Goal: Task Accomplishment & Management: Complete application form

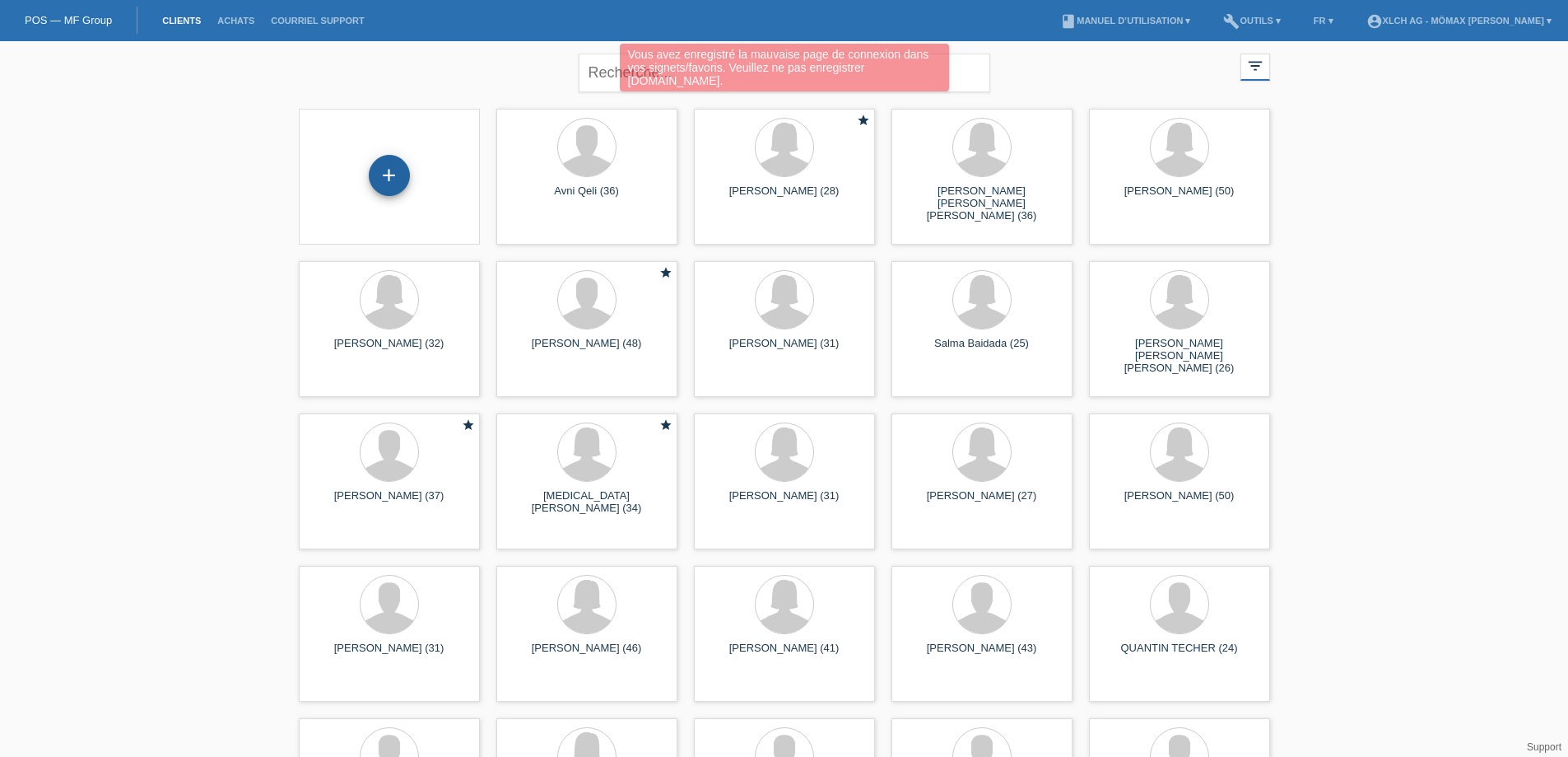
click at [401, 181] on div "+" at bounding box center [388, 175] width 41 height 41
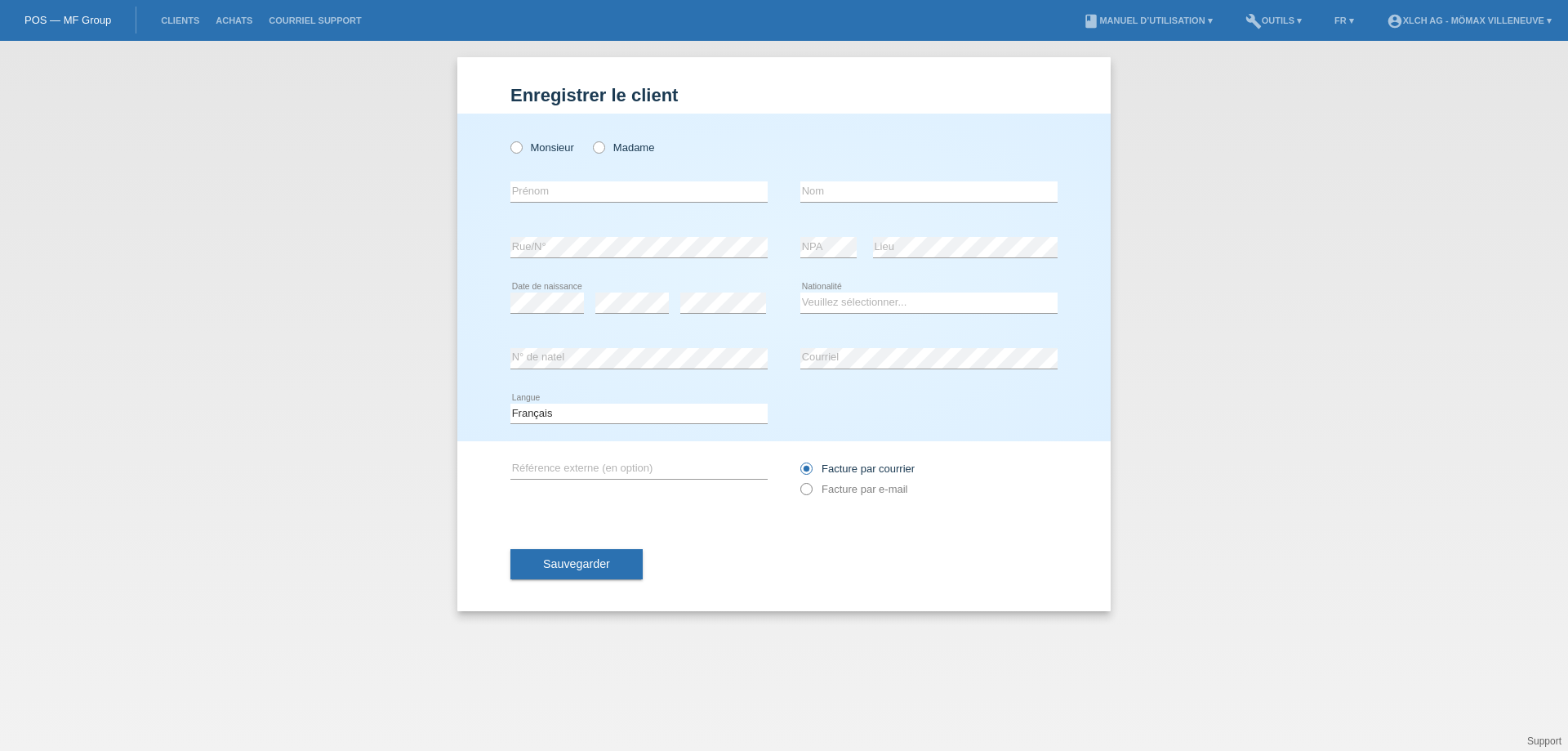
click at [798, 481] on icon at bounding box center [798, 481] width 0 height 0
click at [590, 139] on icon at bounding box center [590, 139] width 0 height 0
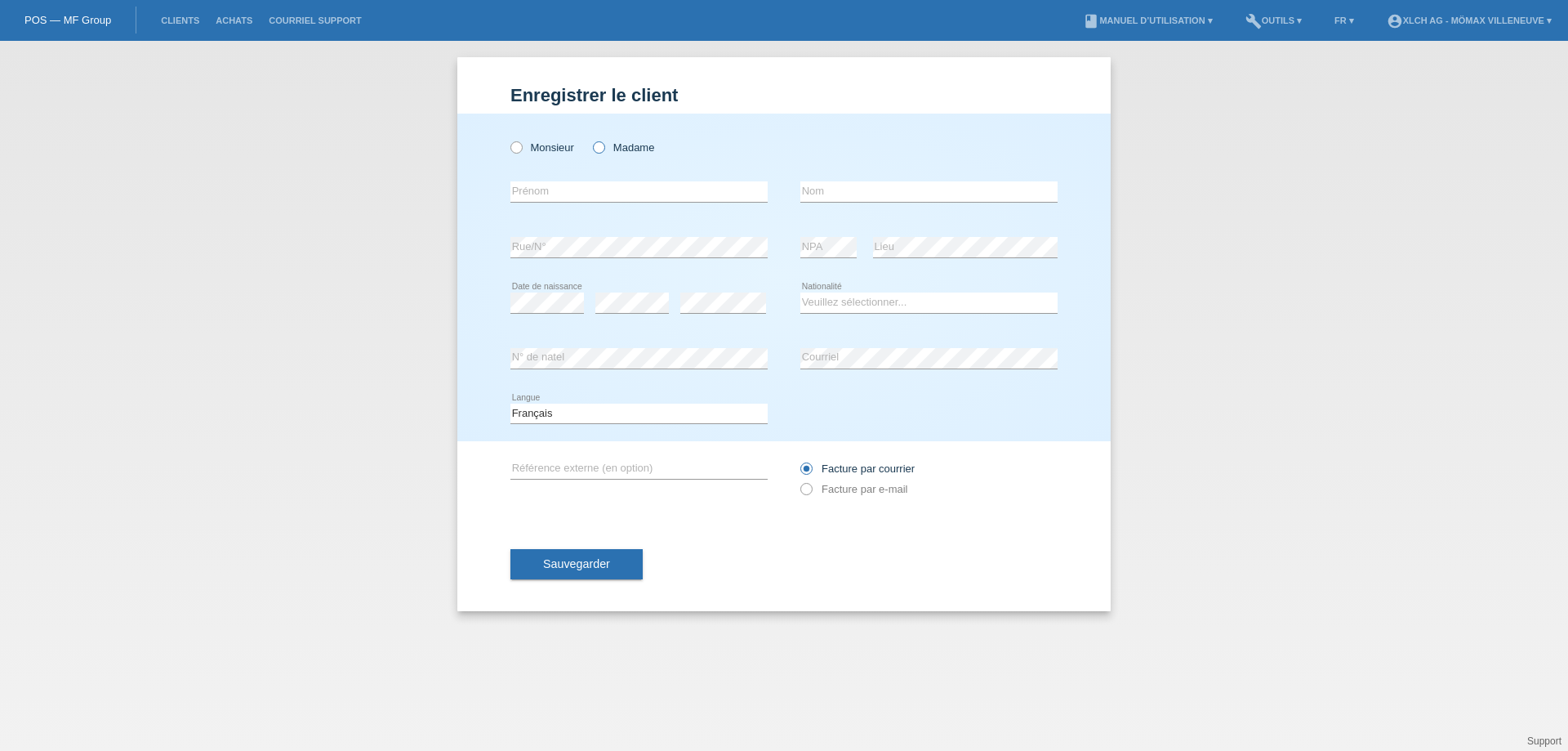
click at [598, 146] on input "Madame" at bounding box center [598, 147] width 11 height 11
radio input "true"
click at [581, 188] on input "text" at bounding box center [639, 191] width 258 height 21
type input "Ana Filipa"
type input "Carola Fallé"
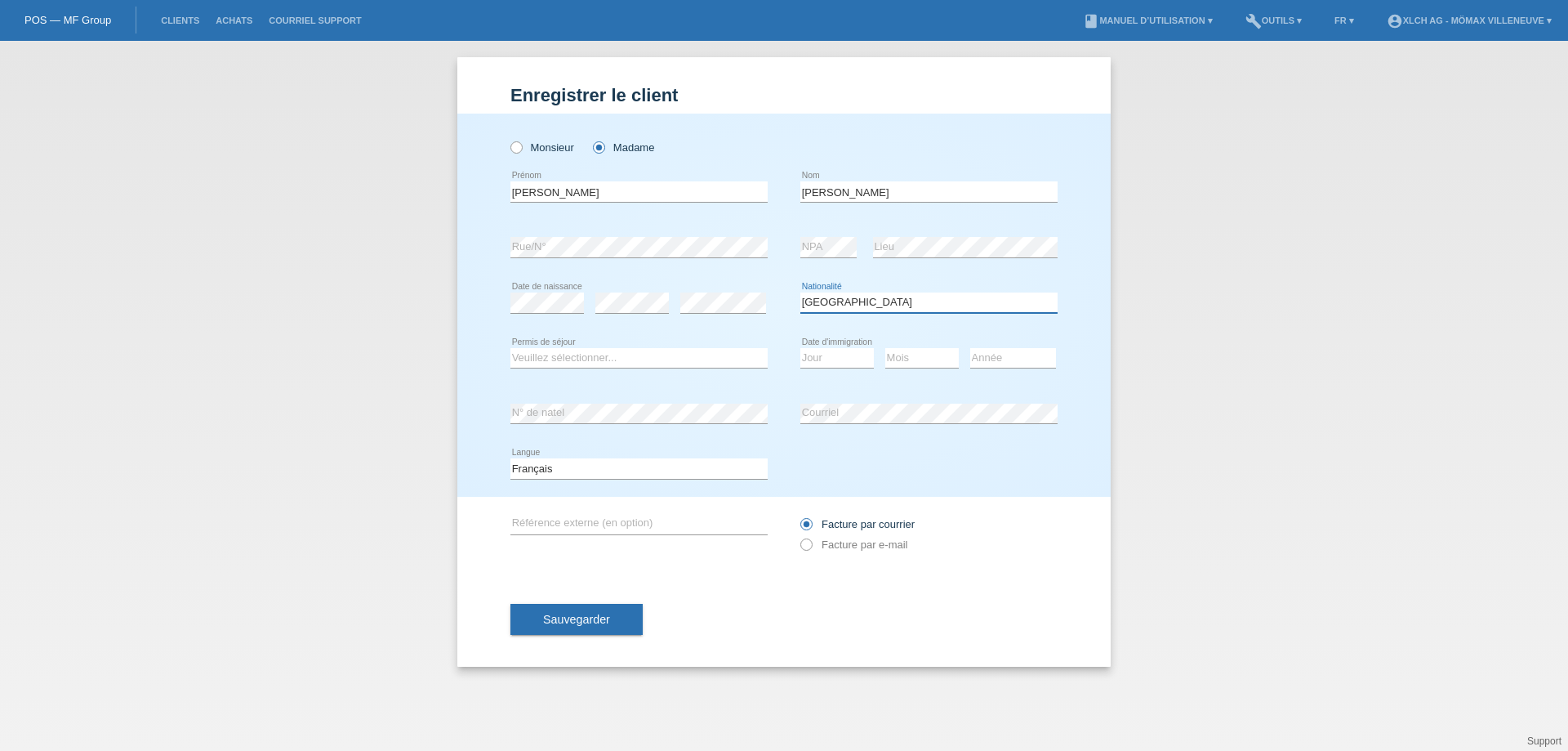
click at [993, 301] on select "Veuillez sélectionner... Suisse Allemagne Autriche Liechtenstein ------------ A…" at bounding box center [929, 302] width 258 height 20
select select "PT"
click at [800, 292] on select "Veuillez sélectionner... Suisse Allemagne Autriche Liechtenstein ------------ A…" at bounding box center [929, 302] width 258 height 20
click at [691, 363] on select "Veuillez sélectionner... C B B - Statut de réfugié Autre" at bounding box center [639, 358] width 258 height 20
select select "B"
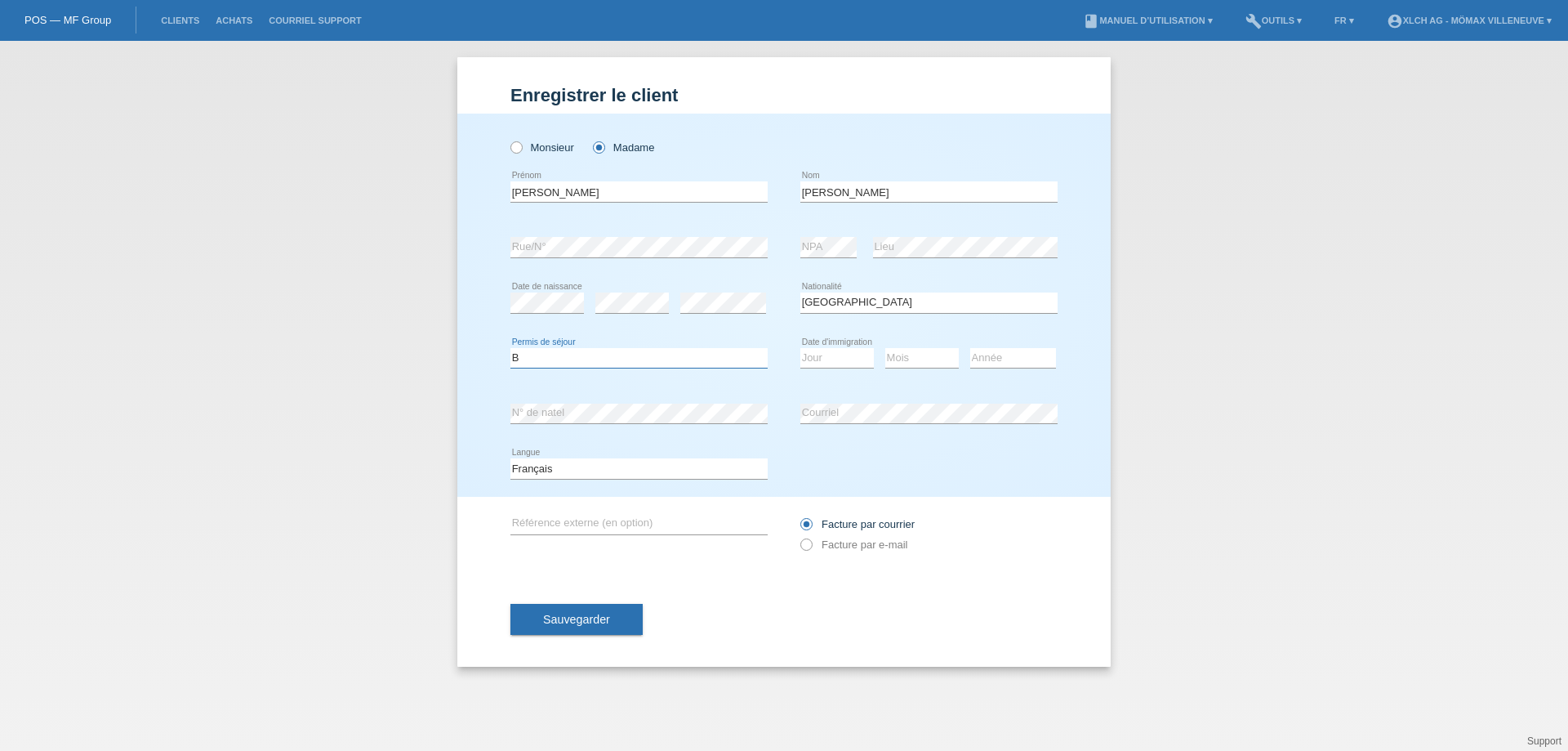
click at [510, 348] on select "Veuillez sélectionner... C B B - Statut de réfugié Autre" at bounding box center [639, 358] width 258 height 20
click at [843, 359] on select "Jour 01 02 03 04 05 06 07 08 09 10 11" at bounding box center [837, 358] width 73 height 20
select select "01"
click at [800, 348] on select "Jour 01 02 03 04 05 06 07 08 09 10 11" at bounding box center [837, 358] width 73 height 20
click at [919, 356] on select "Mois 01 02 03 04 05 06 07 08 09 10 11" at bounding box center [922, 358] width 73 height 20
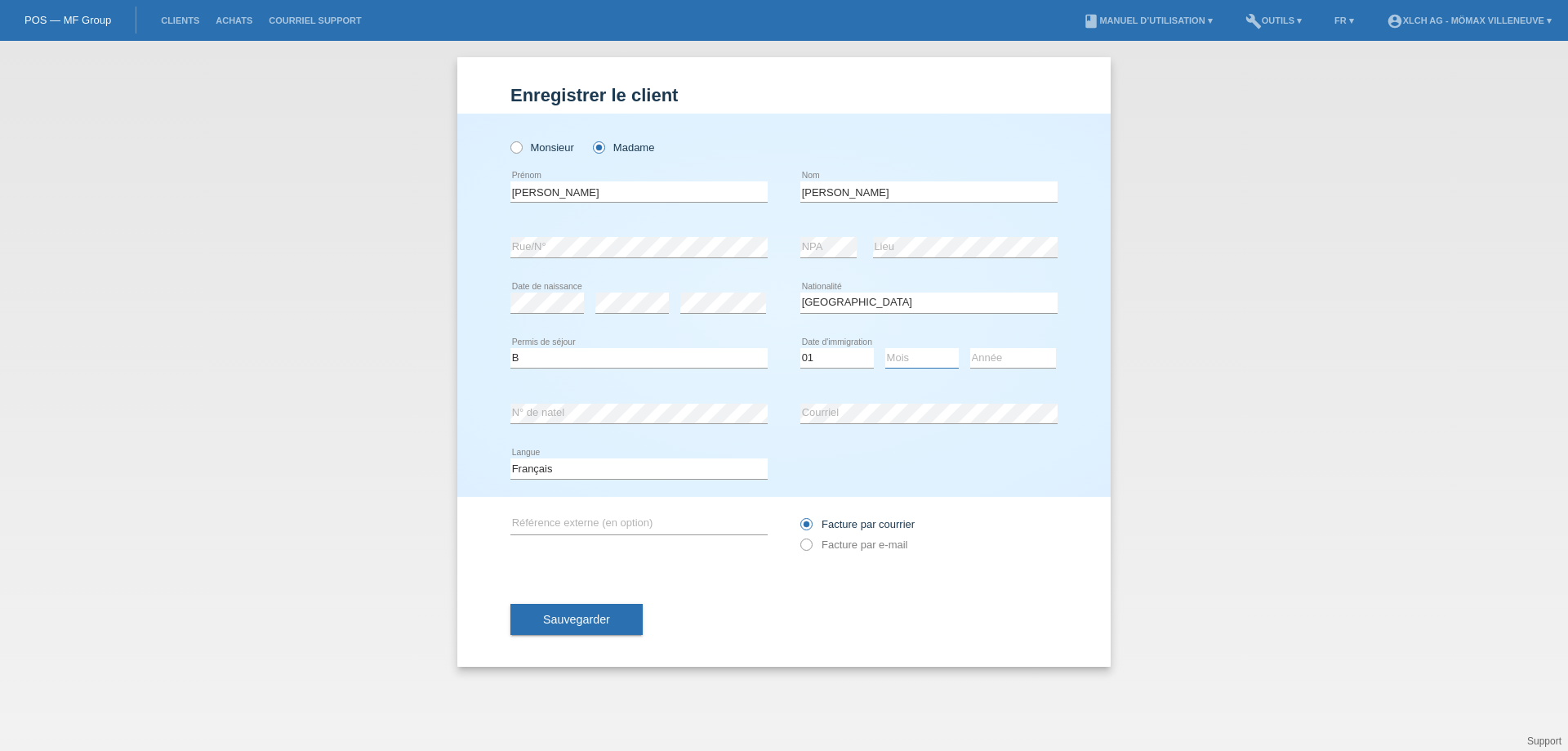
select select "05"
click at [886, 348] on select "Mois 01 02 03 04 05 06 07 08 09 10 11" at bounding box center [922, 358] width 73 height 20
click at [1001, 355] on select "Année 2025 2024 2023 2022 2021 2020 2019 2018 2017 2016 2015 2014 2013 2012 201…" at bounding box center [1012, 358] width 86 height 20
select select "2017"
click at [970, 348] on select "Année 2025 2024 2023 2022 2021 2020 2019 2018 2017 2016 2015 2014 2013 2012 201…" at bounding box center [1012, 358] width 86 height 20
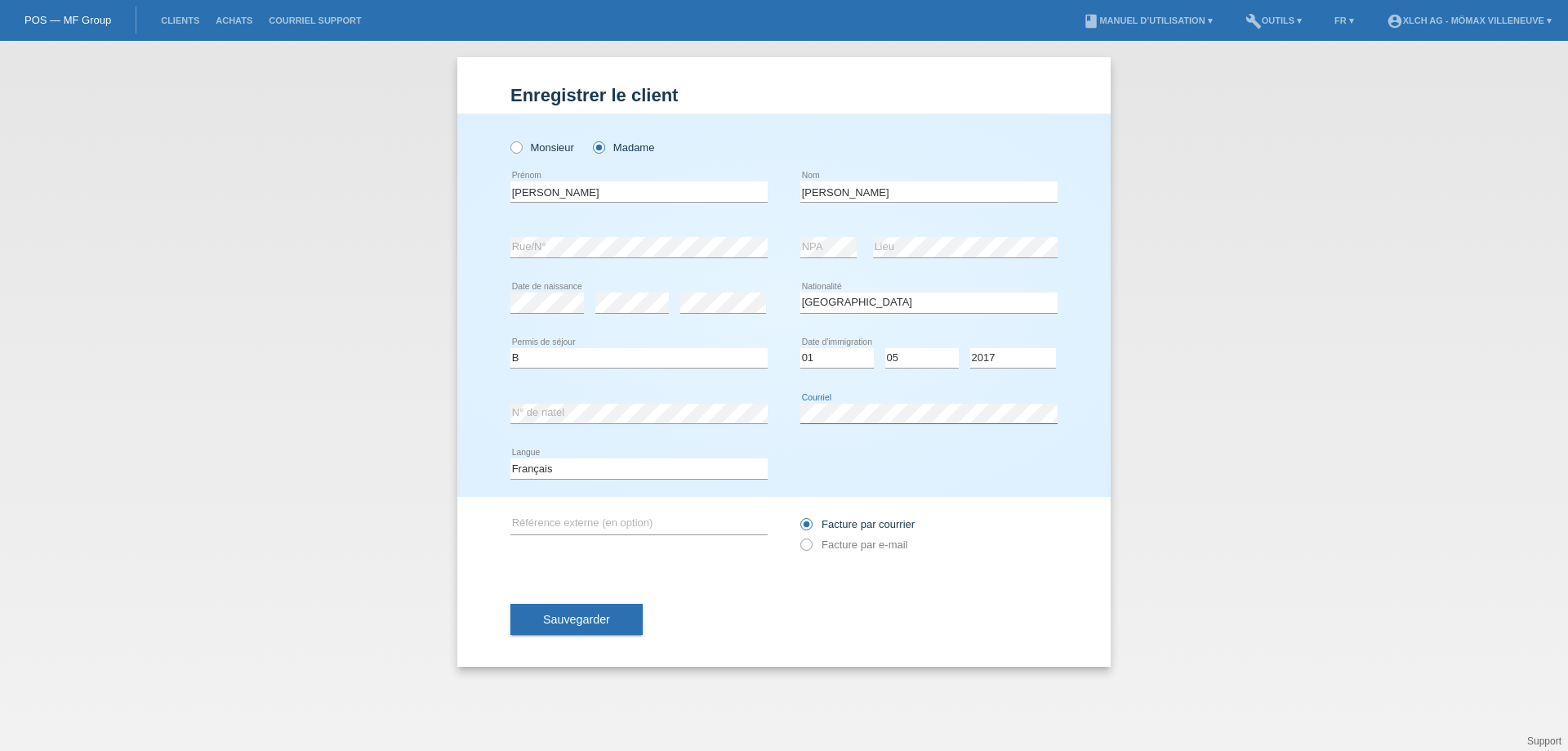
click at [865, 422] on div "error Courriel" at bounding box center [929, 413] width 258 height 21
click at [798, 536] on icon at bounding box center [798, 536] width 0 height 0
click at [805, 546] on input "Facture par e-mail" at bounding box center [805, 548] width 11 height 21
radio input "true"
click at [576, 616] on span "Sauvegarder" at bounding box center [576, 618] width 67 height 13
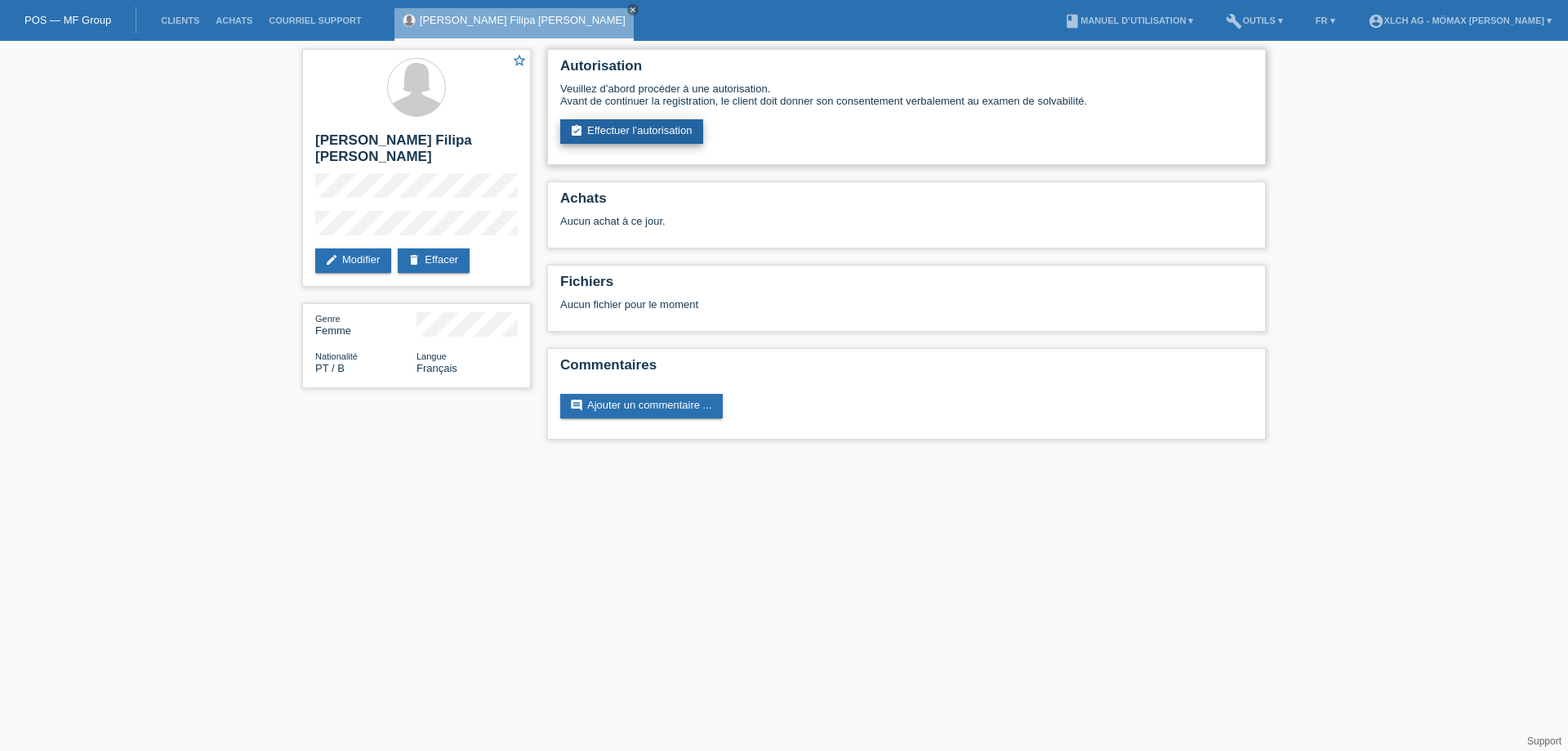
click at [632, 129] on link "assignment_turned_in Effectuer l’autorisation" at bounding box center [632, 131] width 143 height 25
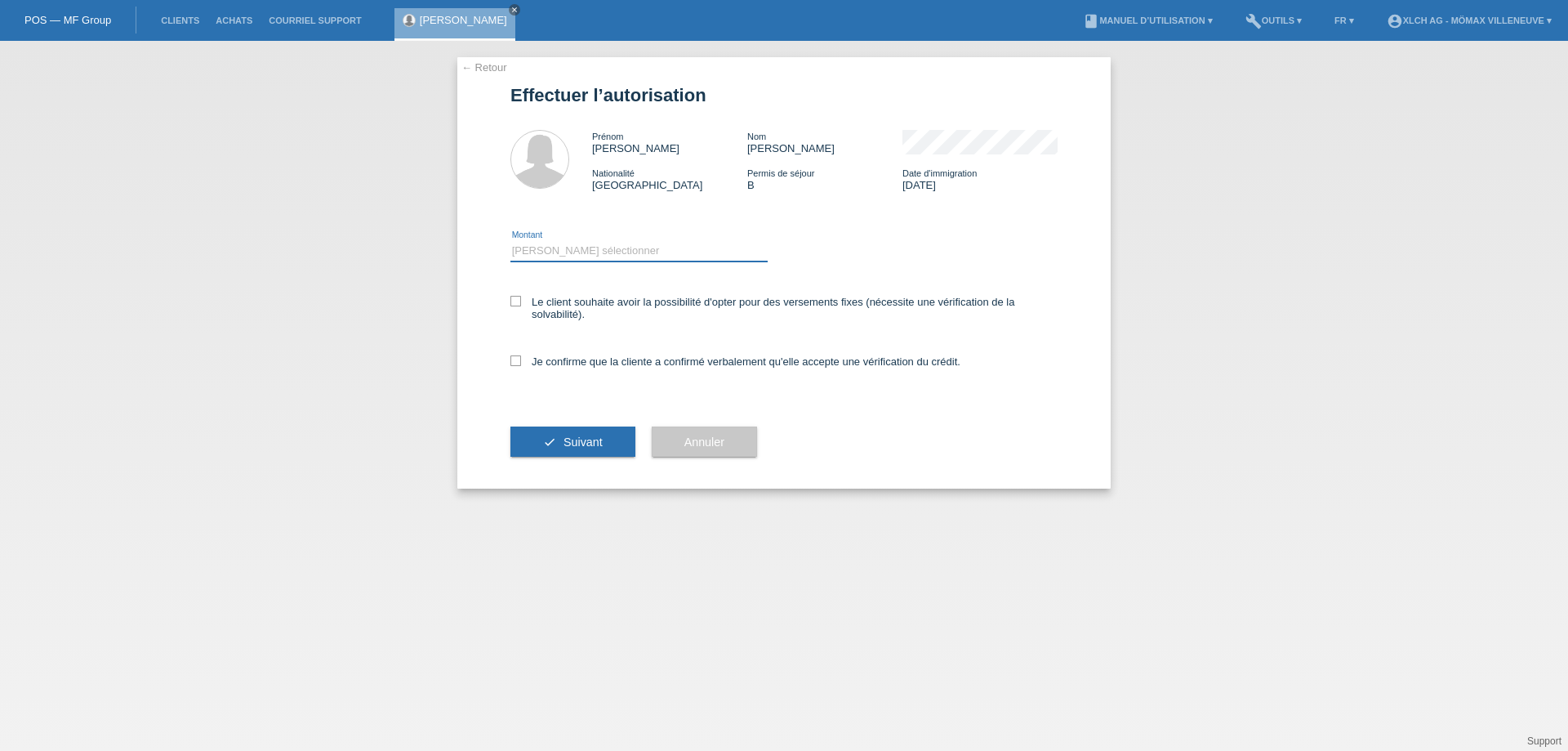
click at [551, 250] on select "Veuillez sélectionner CHF 1.00 - CHF 499.00 CHF 500.00 - CHF 1'999.00 CHF 2'000…" at bounding box center [639, 251] width 258 height 20
select select "3"
click at [510, 241] on select "Veuillez sélectionner CHF 1.00 - CHF 499.00 CHF 500.00 - CHF 1'999.00 CHF 2'000…" at bounding box center [639, 251] width 258 height 20
click at [515, 300] on icon at bounding box center [515, 300] width 11 height 11
click at [515, 300] on input "Le client souhaite avoir la possibilité d'opter pour des versements fixes (néce…" at bounding box center [515, 300] width 11 height 11
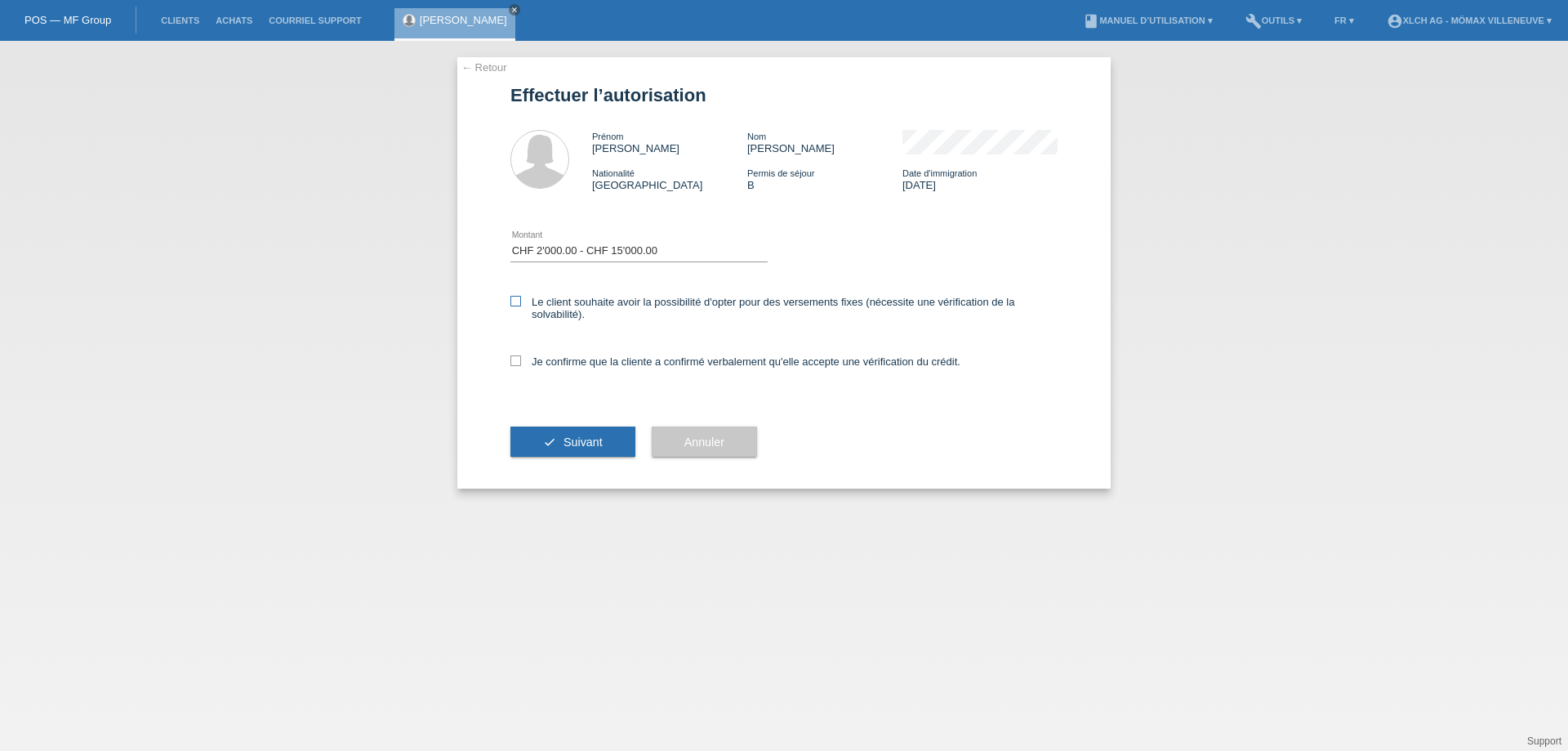
checkbox input "true"
click at [520, 360] on icon at bounding box center [515, 361] width 11 height 11
click at [520, 360] on input "Je confirme que la cliente a confirmé verbalement qu'elle accepte une vérificat…" at bounding box center [515, 361] width 11 height 11
checkbox input "true"
click at [569, 436] on span "Suivant" at bounding box center [583, 441] width 40 height 13
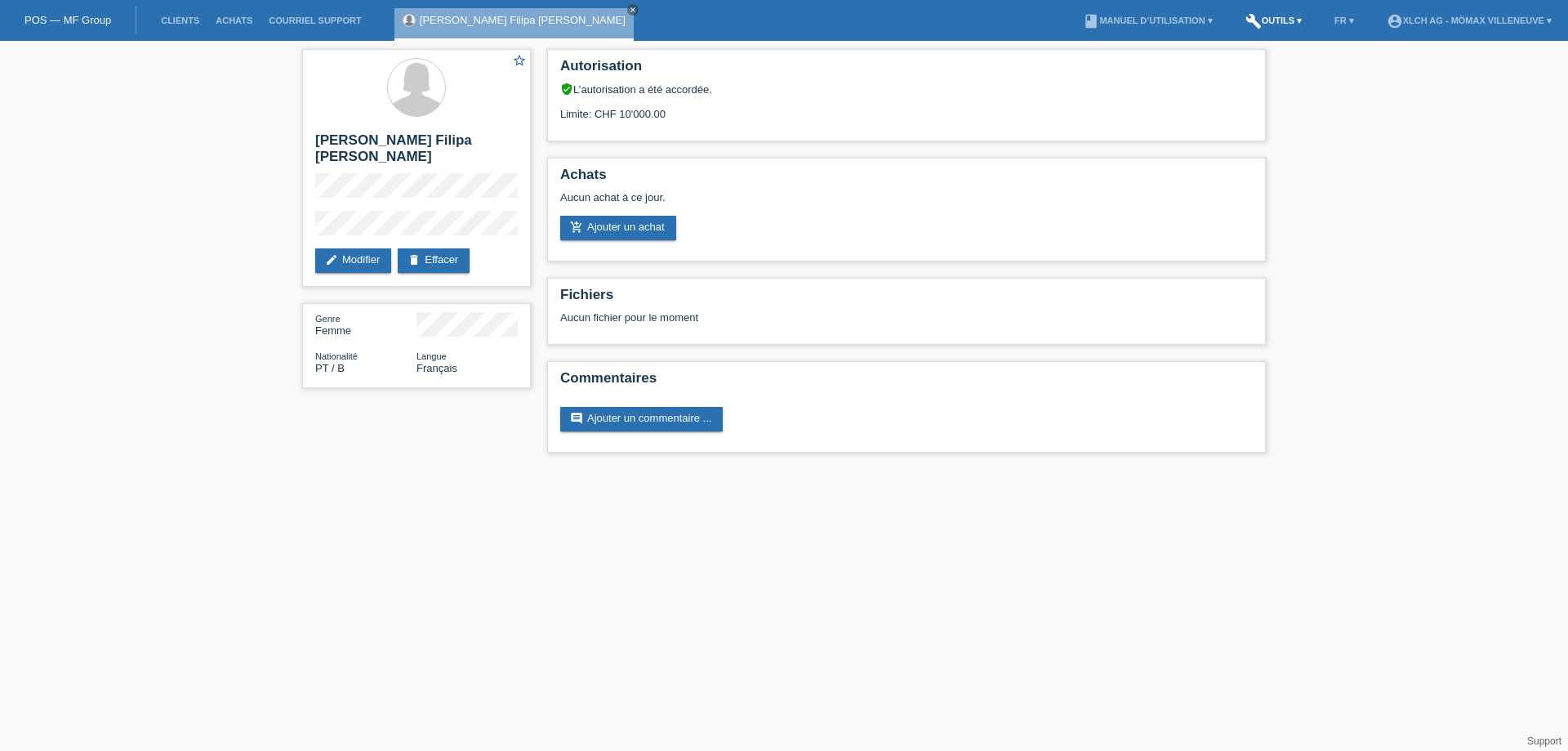
click at [1286, 21] on link "build Outils ▾" at bounding box center [1273, 21] width 72 height 10
click at [1269, 66] on span "Calculator de taux" at bounding box center [1257, 62] width 91 height 20
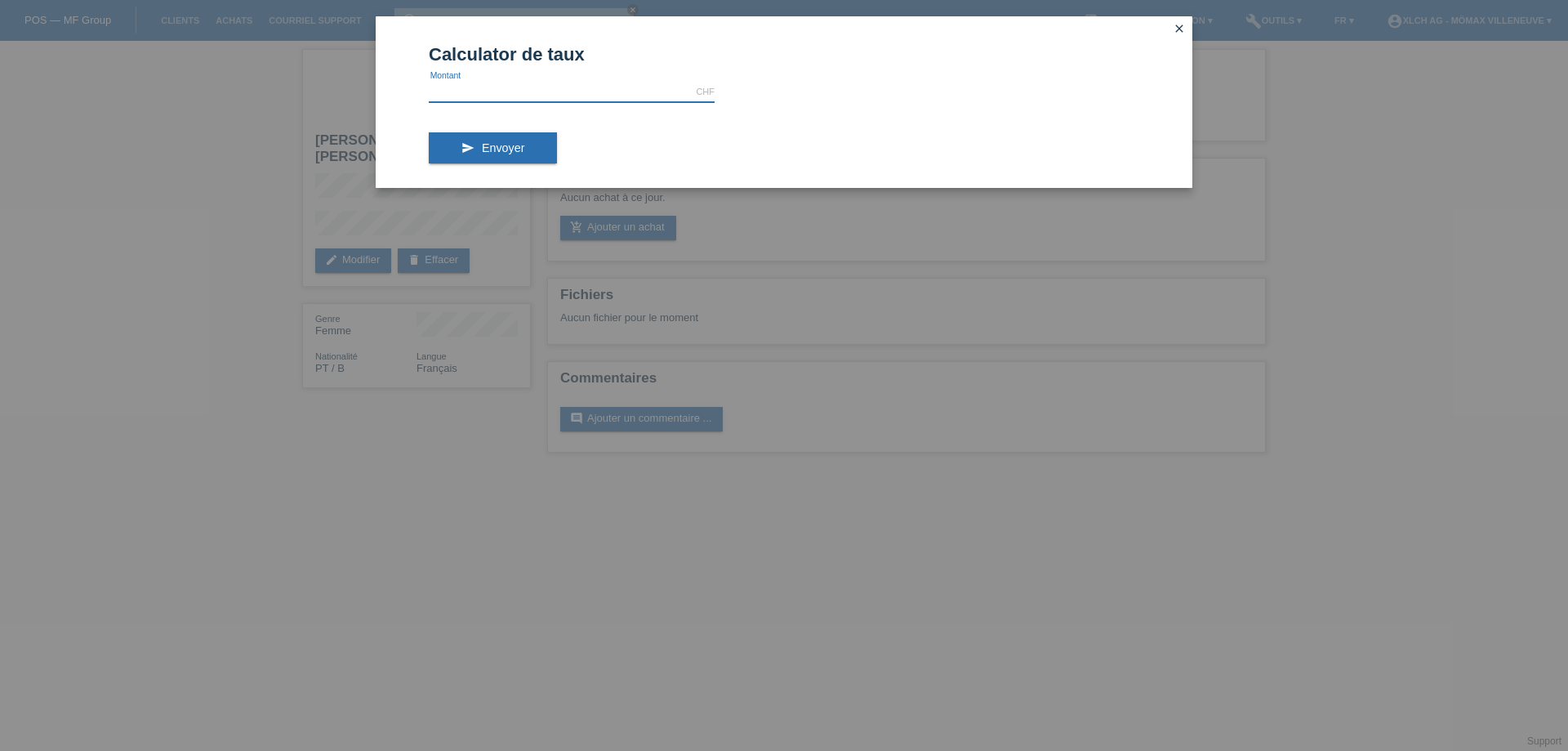
click at [534, 94] on input "text" at bounding box center [572, 91] width 286 height 21
type input "4098.05"
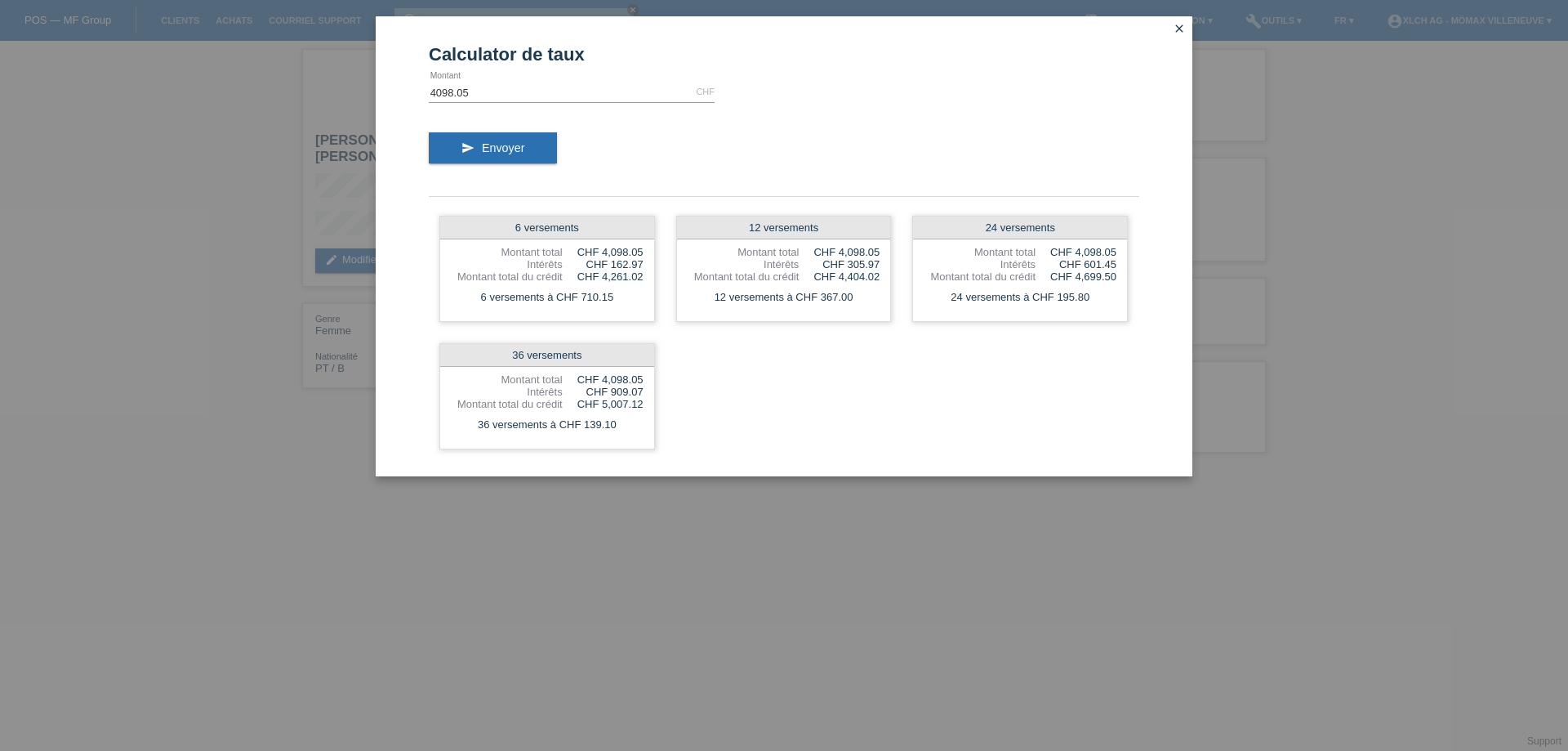
click at [1183, 27] on icon "close" at bounding box center [1179, 28] width 13 height 13
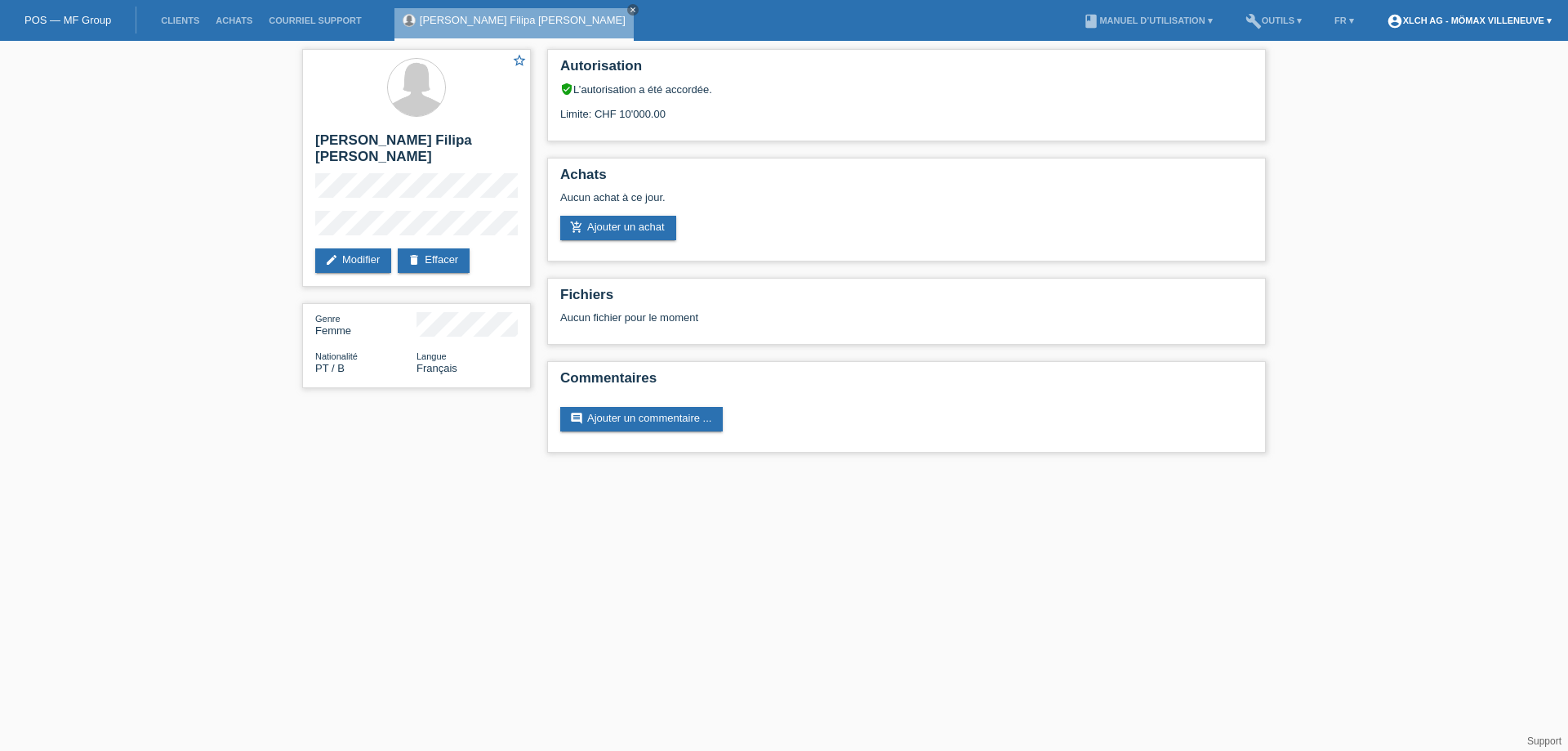
click at [1478, 25] on link "account_circle XLCH AG - Mömax [PERSON_NAME] ▾" at bounding box center [1469, 21] width 181 height 10
click at [1413, 110] on link "Déconnexion" at bounding box center [1397, 116] width 62 height 12
